Goal: Transaction & Acquisition: Subscribe to service/newsletter

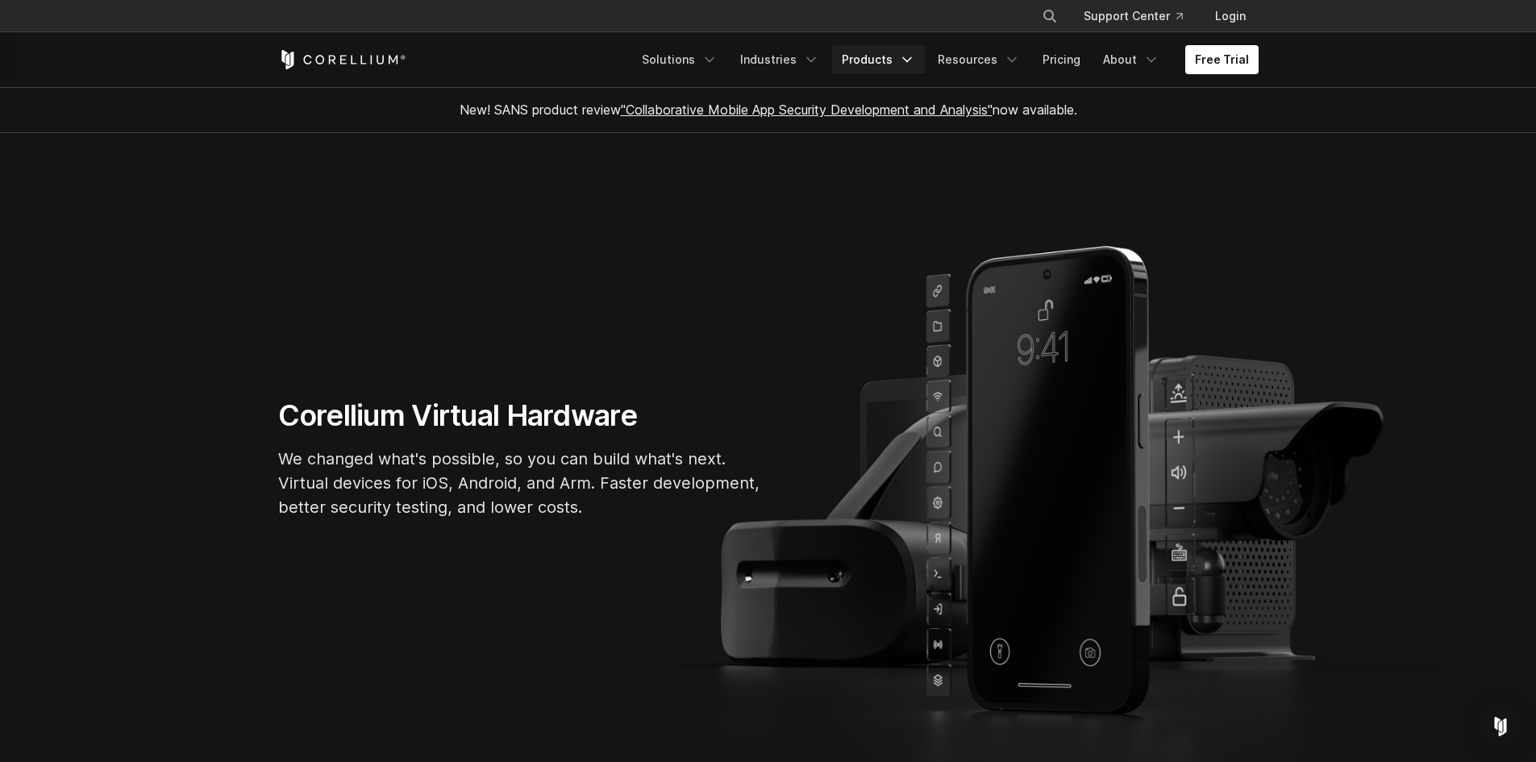
click at [915, 52] on icon "Navigation Menu" at bounding box center [907, 60] width 16 height 16
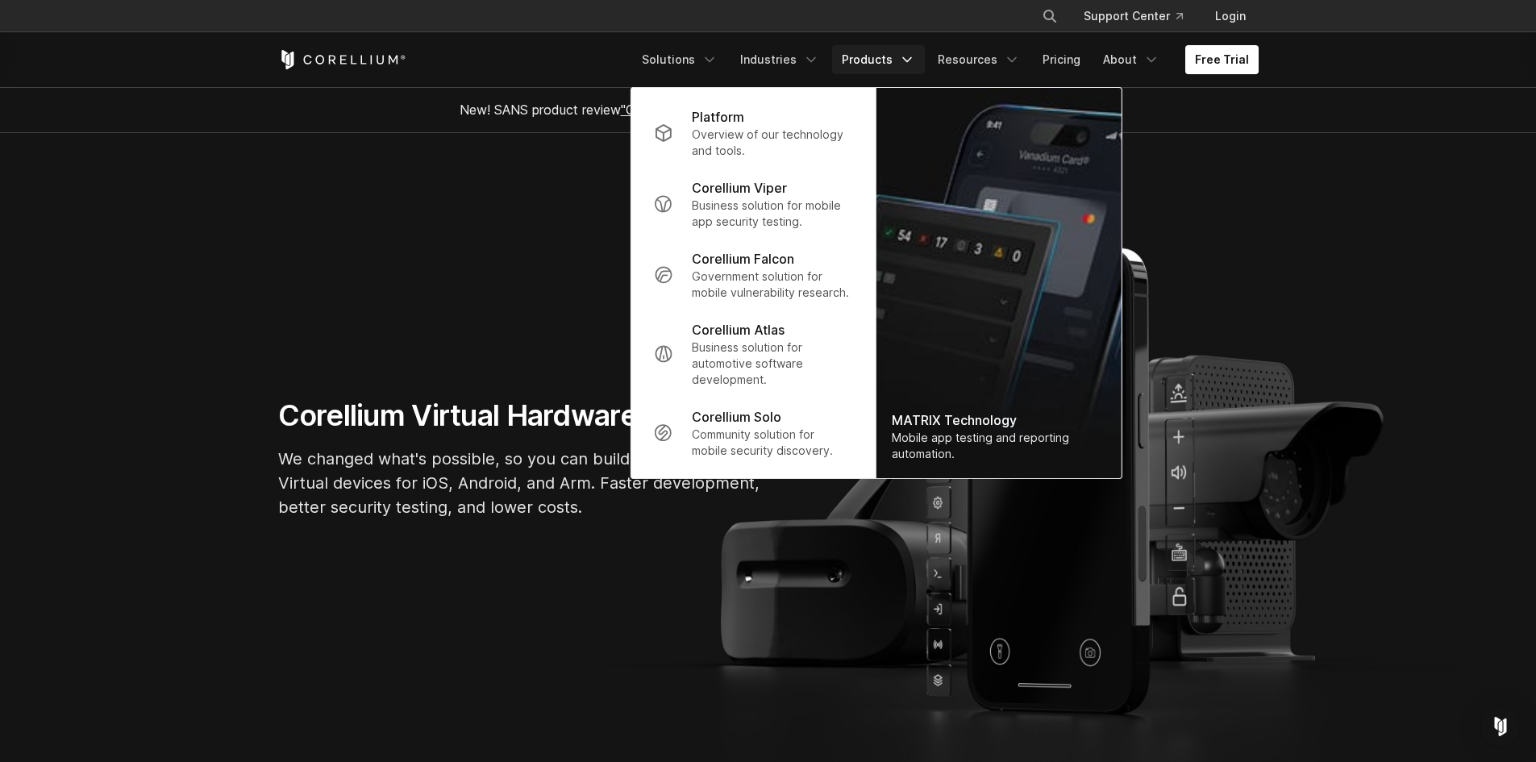
click at [532, 254] on section "Corellium Virtual Hardware We changed what's possible, so you can build what's …" at bounding box center [768, 464] width 1536 height 663
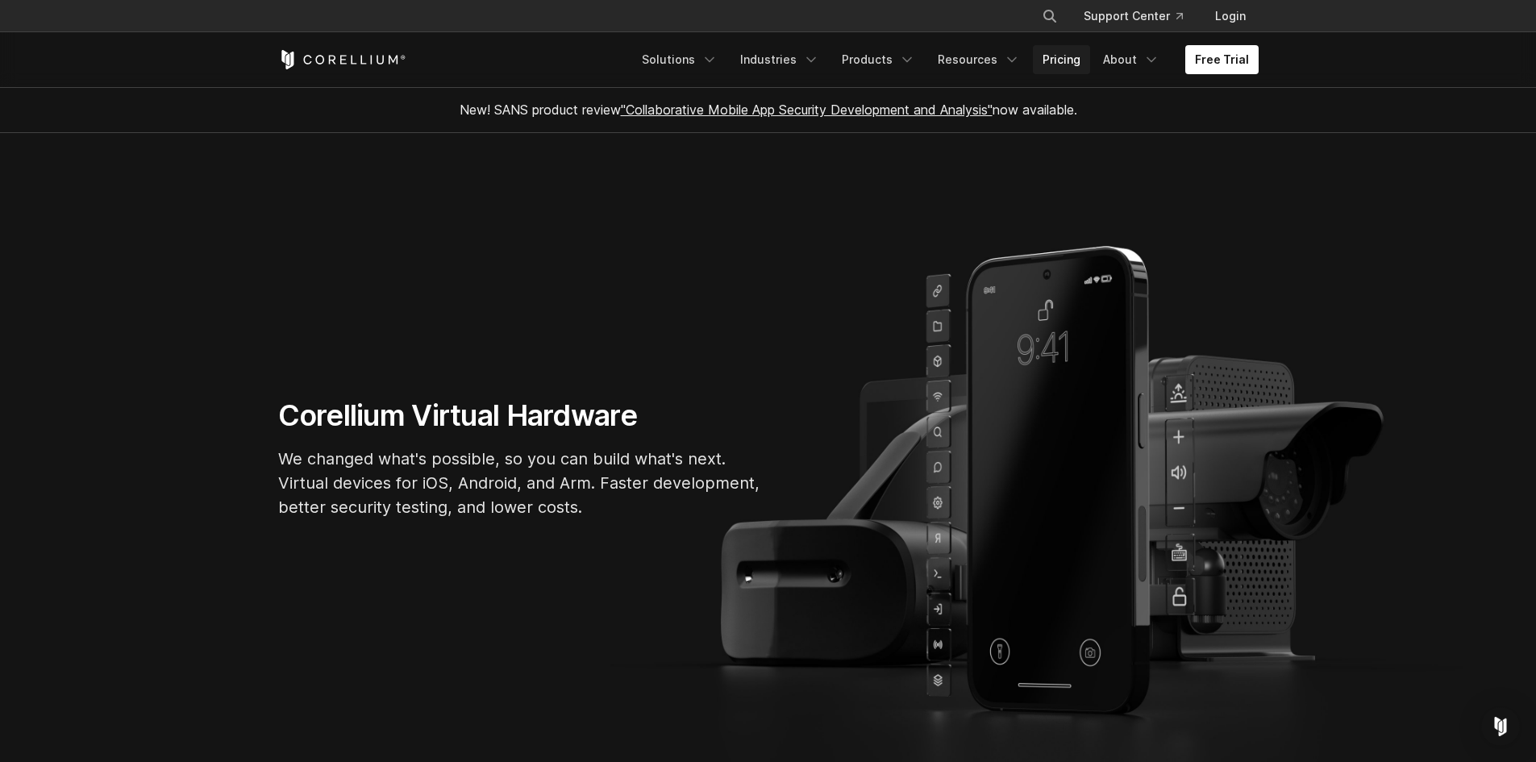
click at [1072, 68] on link "Pricing" at bounding box center [1061, 59] width 57 height 29
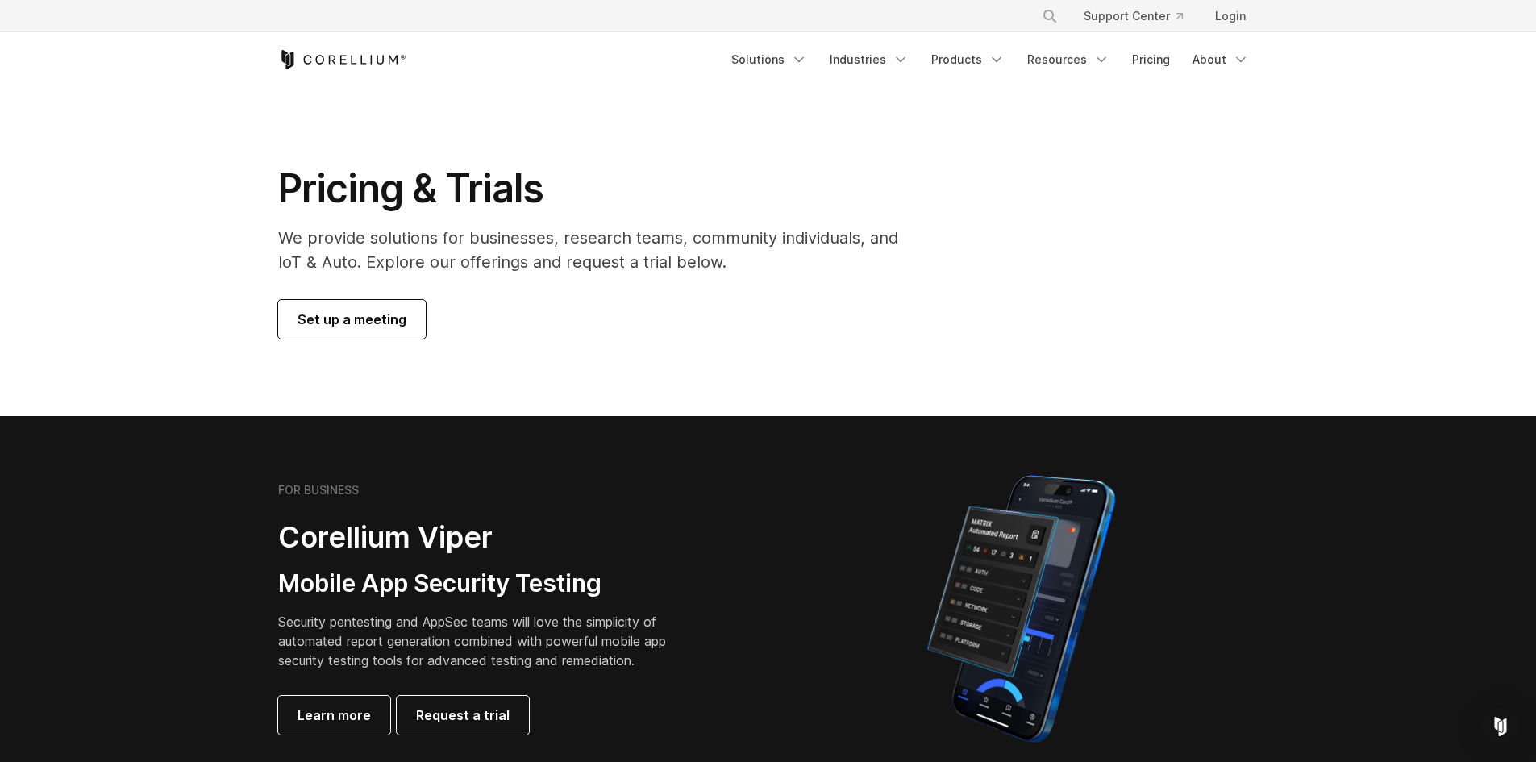
drag, startPoint x: 235, startPoint y: 252, endPoint x: 769, endPoint y: 275, distance: 535.0
click at [769, 275] on section "Pricing & Trials We provide solutions for businesses, research teams, community…" at bounding box center [768, 251] width 1536 height 329
click at [769, 275] on div "Pricing & Trials We provide solutions for businesses, research teams, community…" at bounding box center [599, 251] width 675 height 174
